Goal: Task Accomplishment & Management: Manage account settings

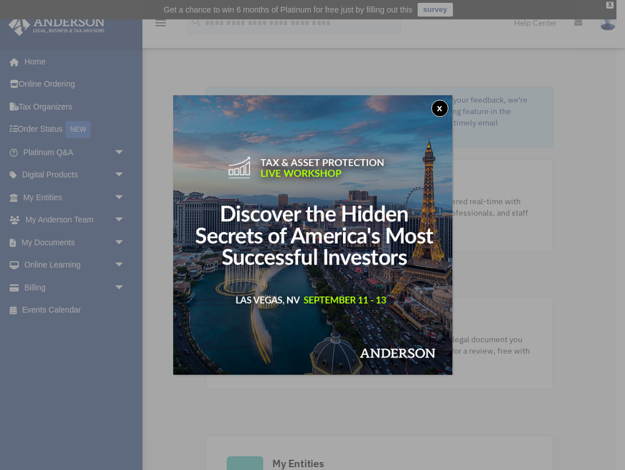
click at [440, 107] on button "x" at bounding box center [439, 108] width 17 height 17
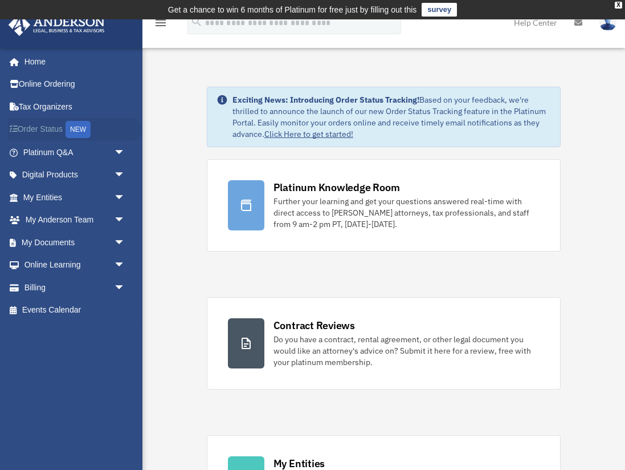
click at [76, 127] on div "NEW" at bounding box center [78, 129] width 25 height 17
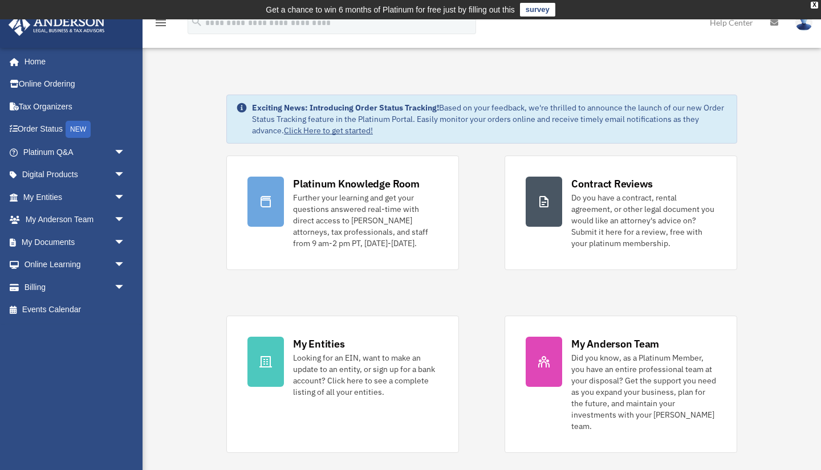
click at [314, 132] on link "Click Here to get started!" at bounding box center [328, 130] width 89 height 10
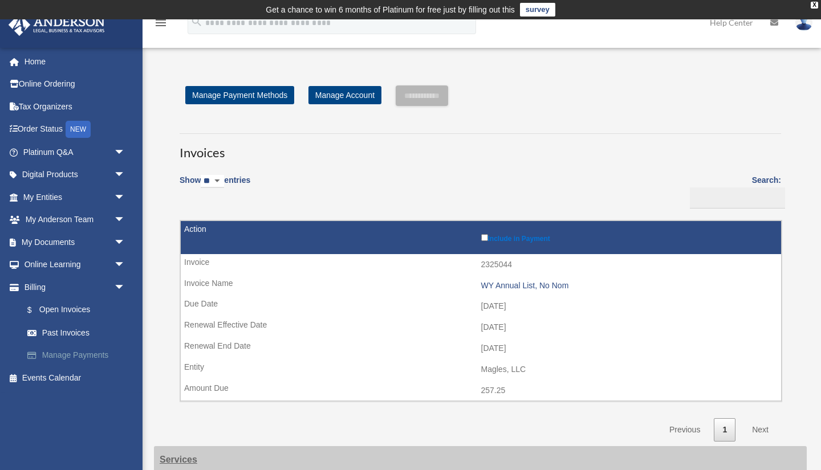
click at [72, 354] on link "Manage Payments" at bounding box center [79, 355] width 126 height 23
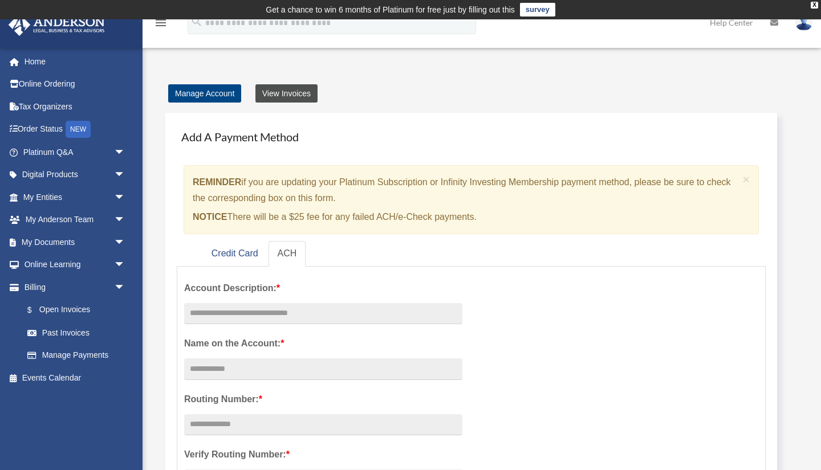
click at [284, 91] on link "View Invoices" at bounding box center [286, 93] width 62 height 18
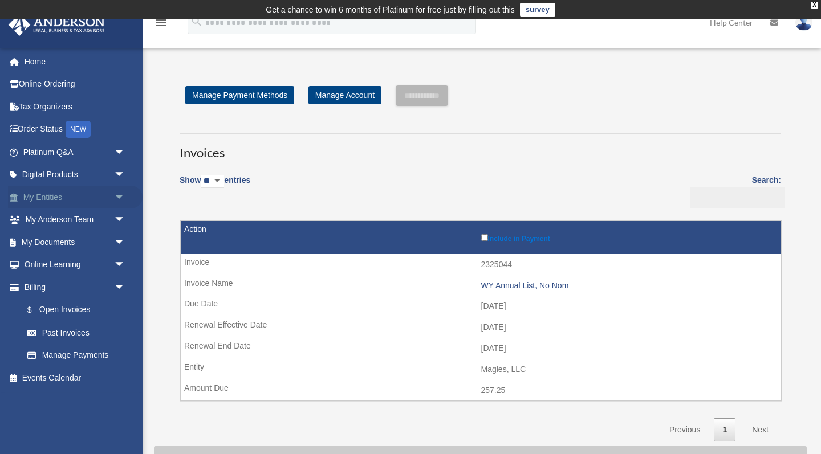
click at [119, 198] on span "arrow_drop_down" at bounding box center [125, 197] width 23 height 23
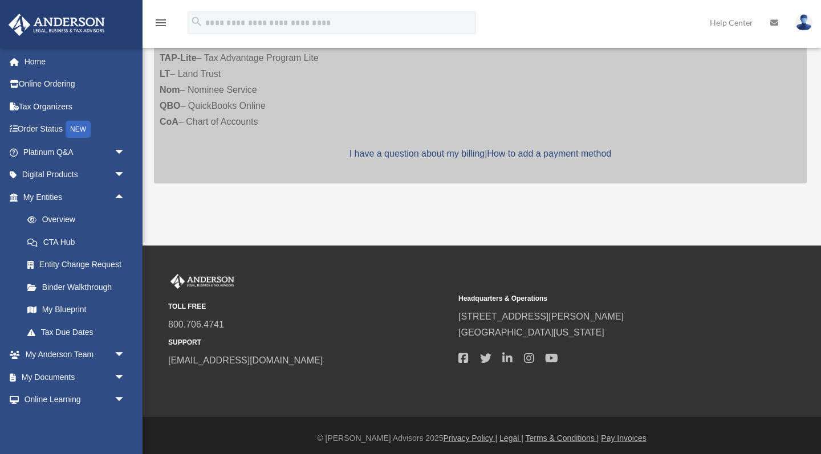
scroll to position [481, 0]
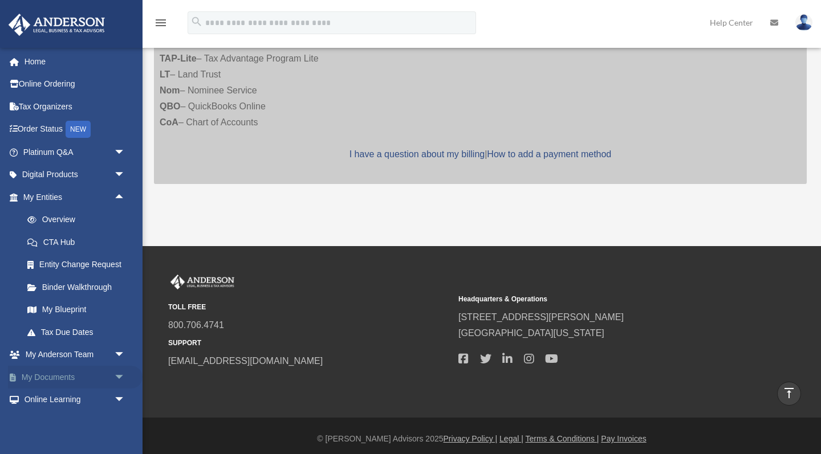
click at [117, 370] on span "arrow_drop_down" at bounding box center [125, 377] width 23 height 23
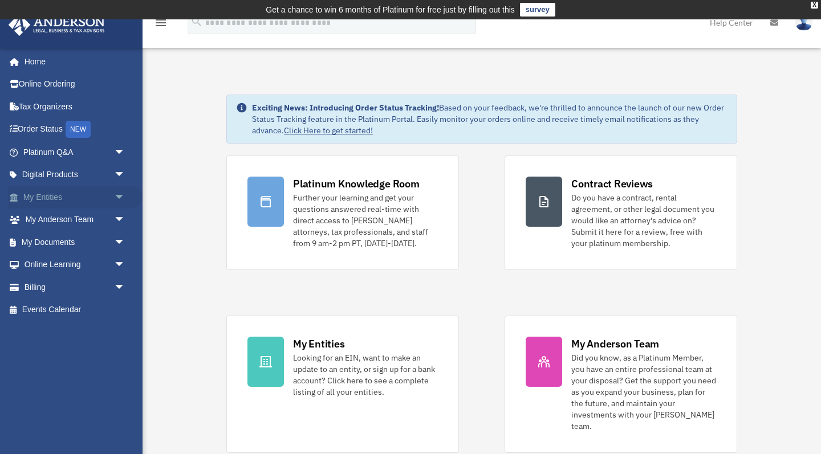
click at [117, 196] on span "arrow_drop_down" at bounding box center [125, 197] width 23 height 23
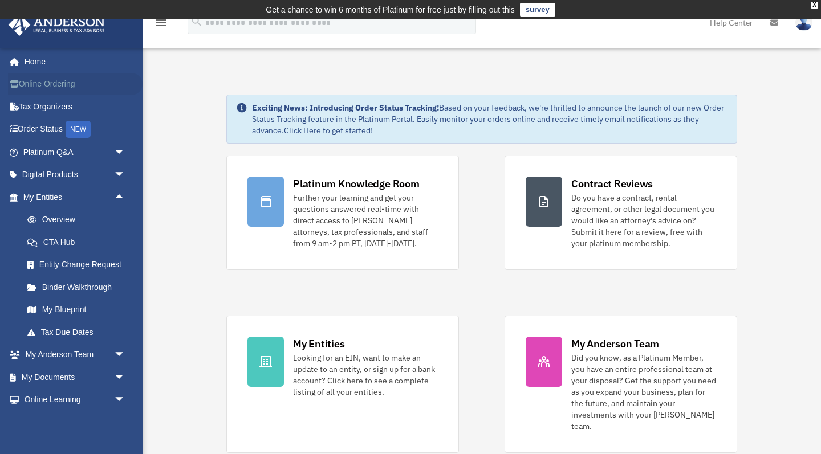
click at [59, 85] on link "Online Ordering" at bounding box center [75, 84] width 134 height 23
